Goal: Navigation & Orientation: Find specific page/section

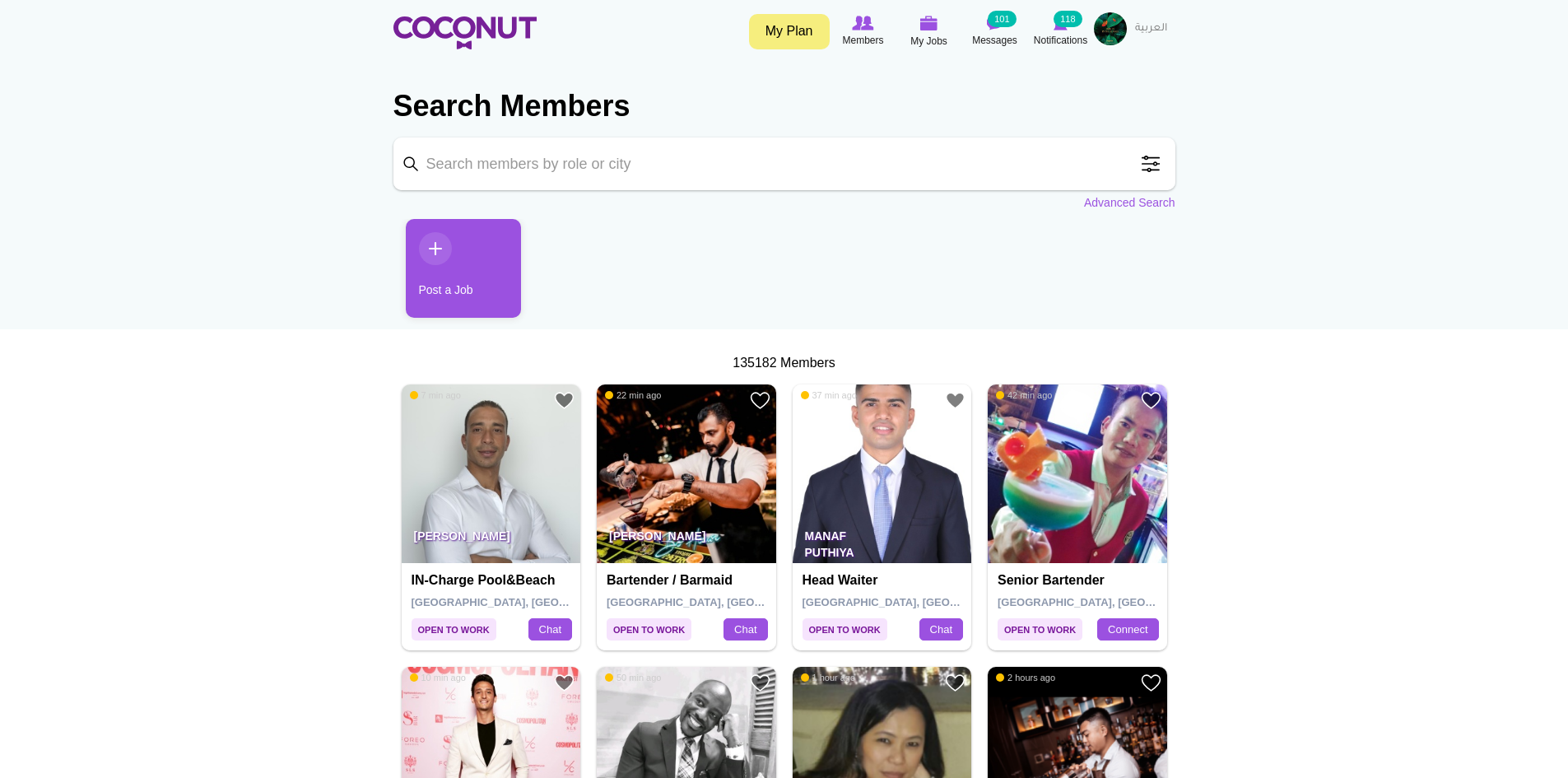
click at [791, 46] on link "My Plan" at bounding box center [789, 32] width 81 height 35
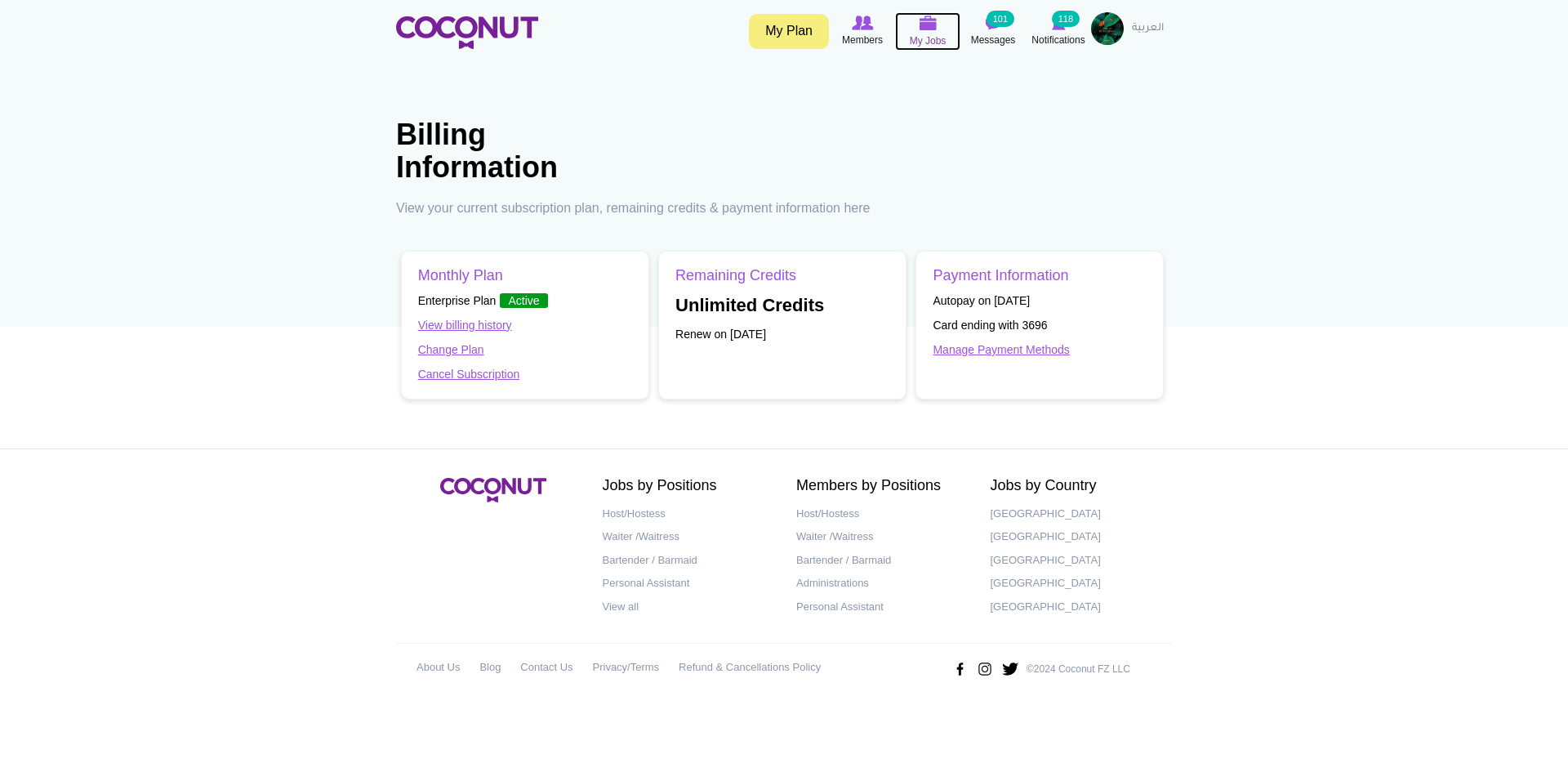
click at [925, 28] on img at bounding box center [926, 23] width 18 height 15
